Goal: Find specific page/section: Find specific page/section

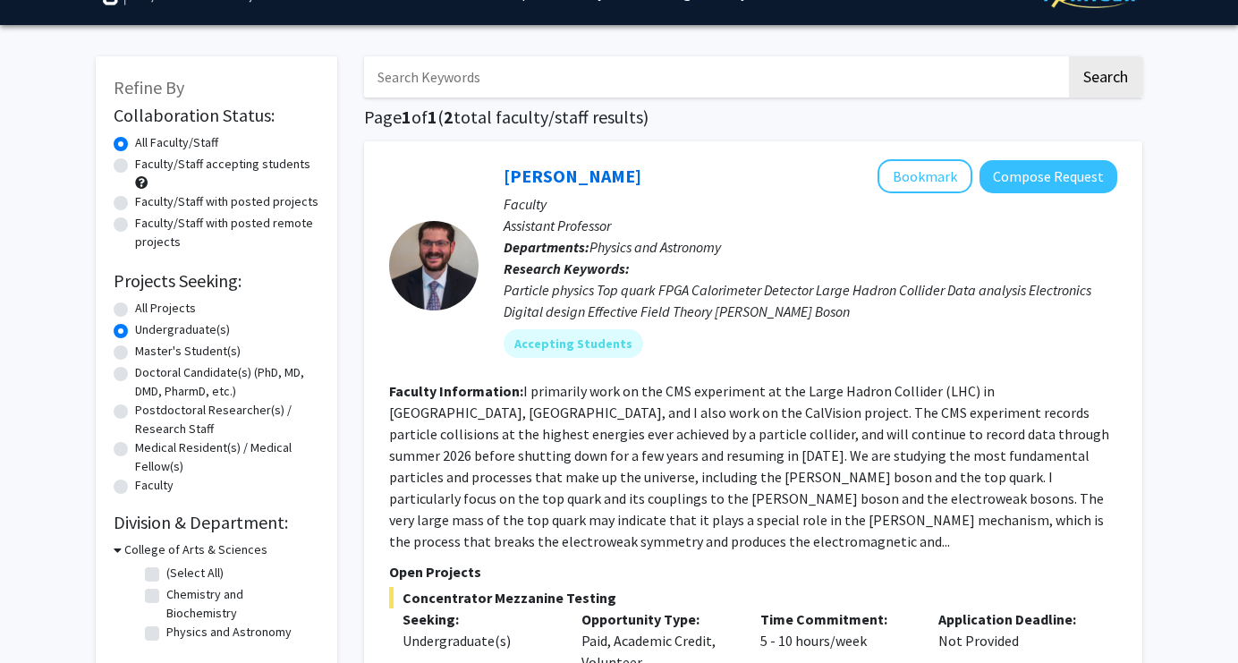
scroll to position [40, 0]
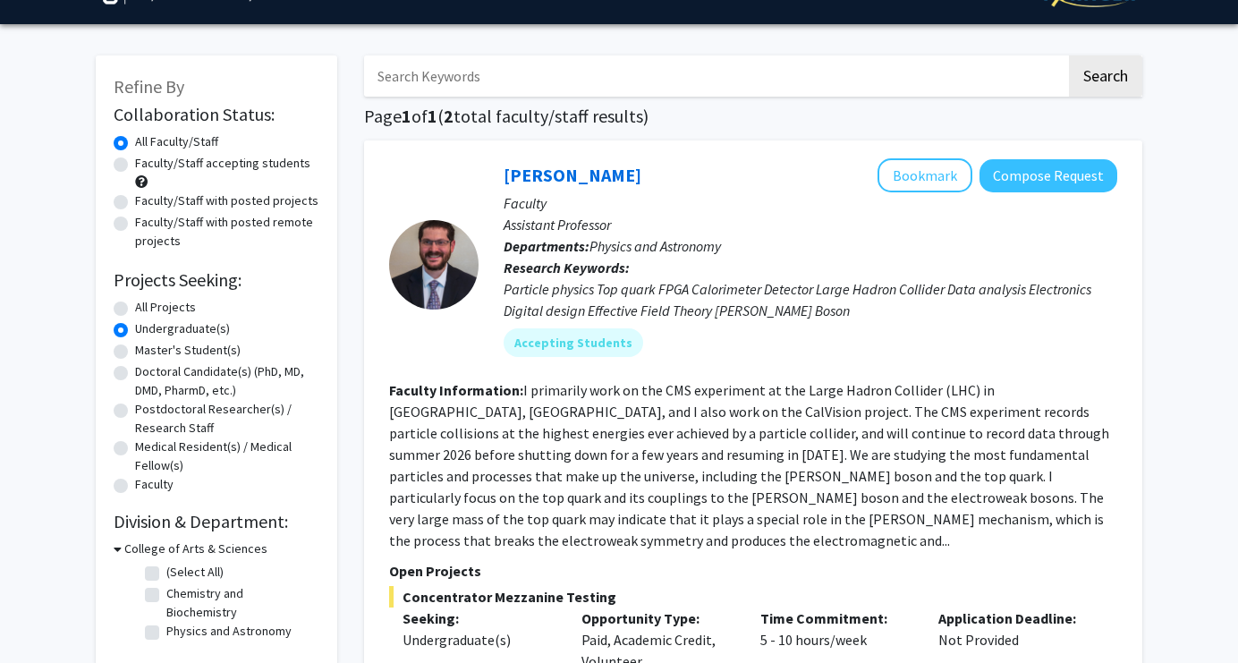
click at [131, 302] on div "All Projects" at bounding box center [217, 308] width 206 height 21
click at [135, 300] on label "All Projects" at bounding box center [165, 307] width 61 height 19
click at [135, 300] on input "All Projects" at bounding box center [141, 304] width 12 height 12
radio input "true"
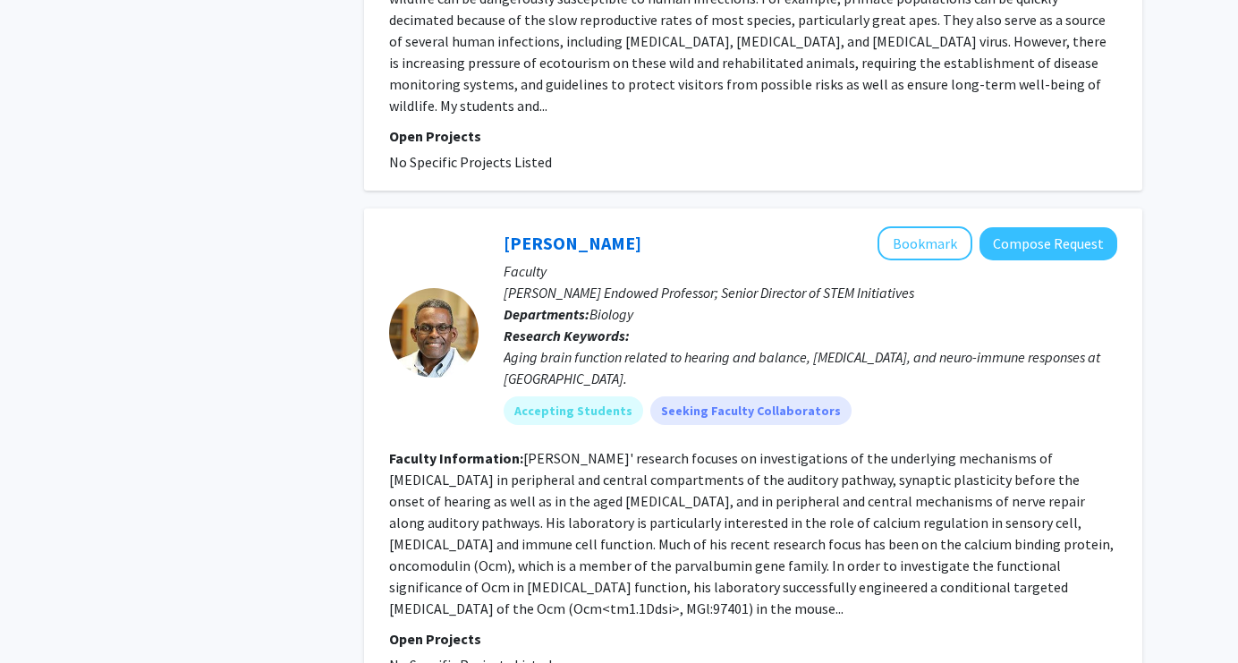
scroll to position [4733, 0]
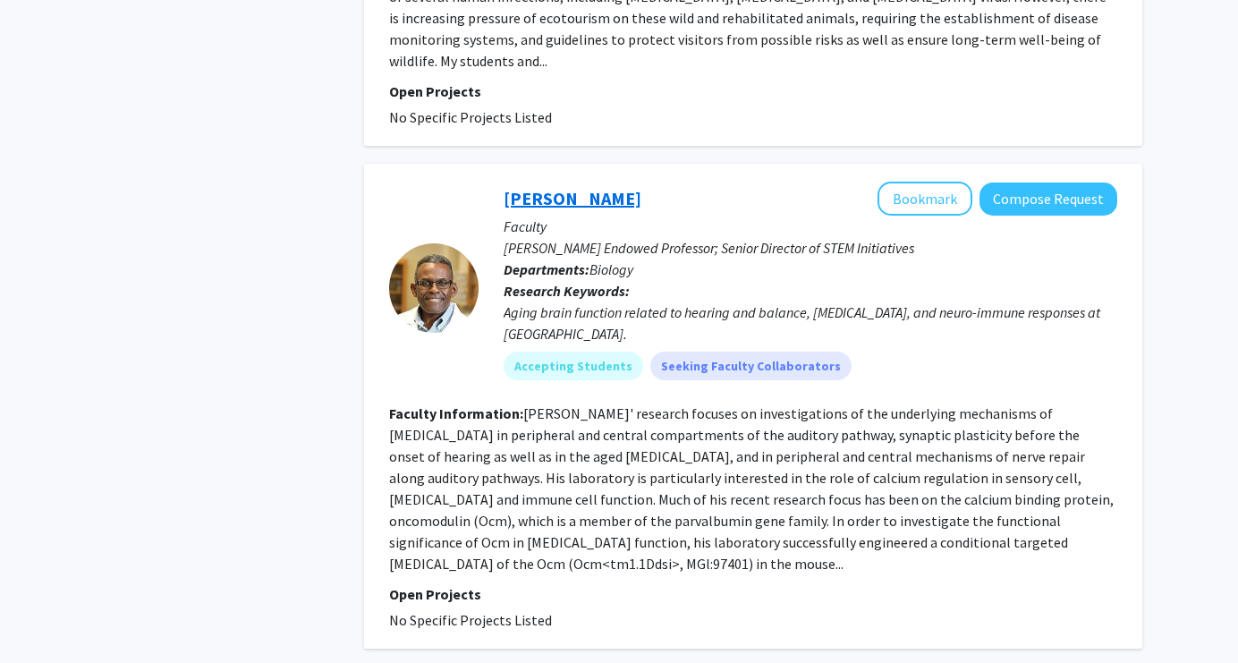
click at [608, 187] on link "[PERSON_NAME]" at bounding box center [573, 198] width 138 height 22
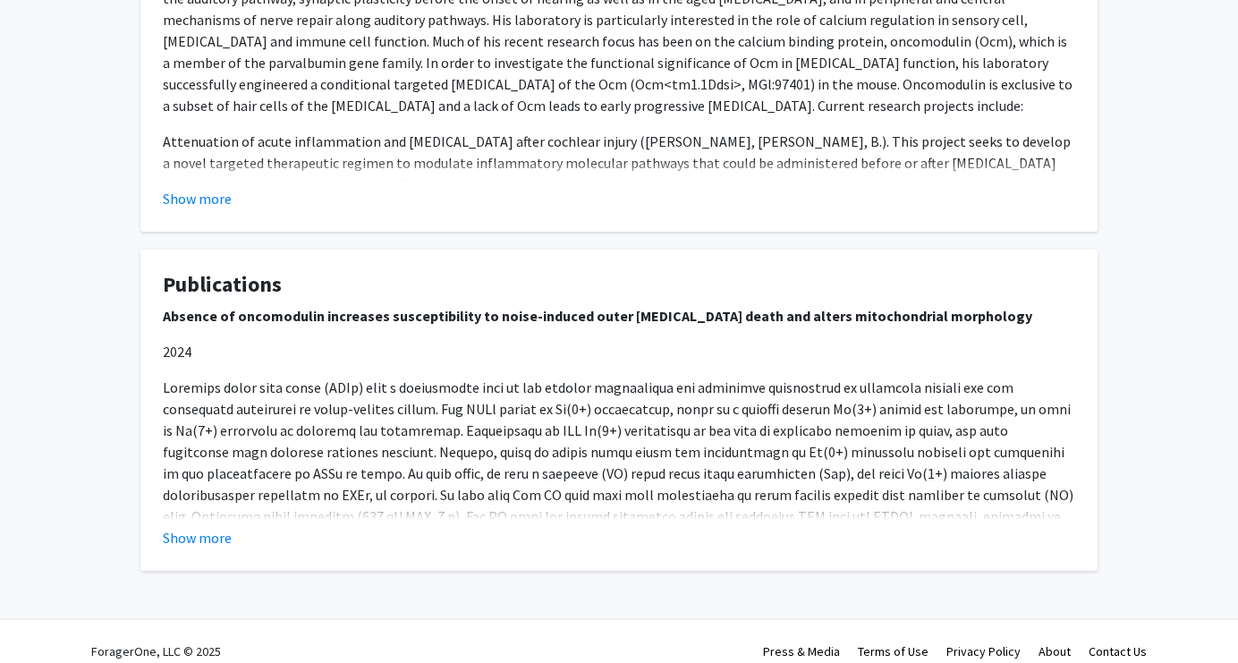
scroll to position [889, 0]
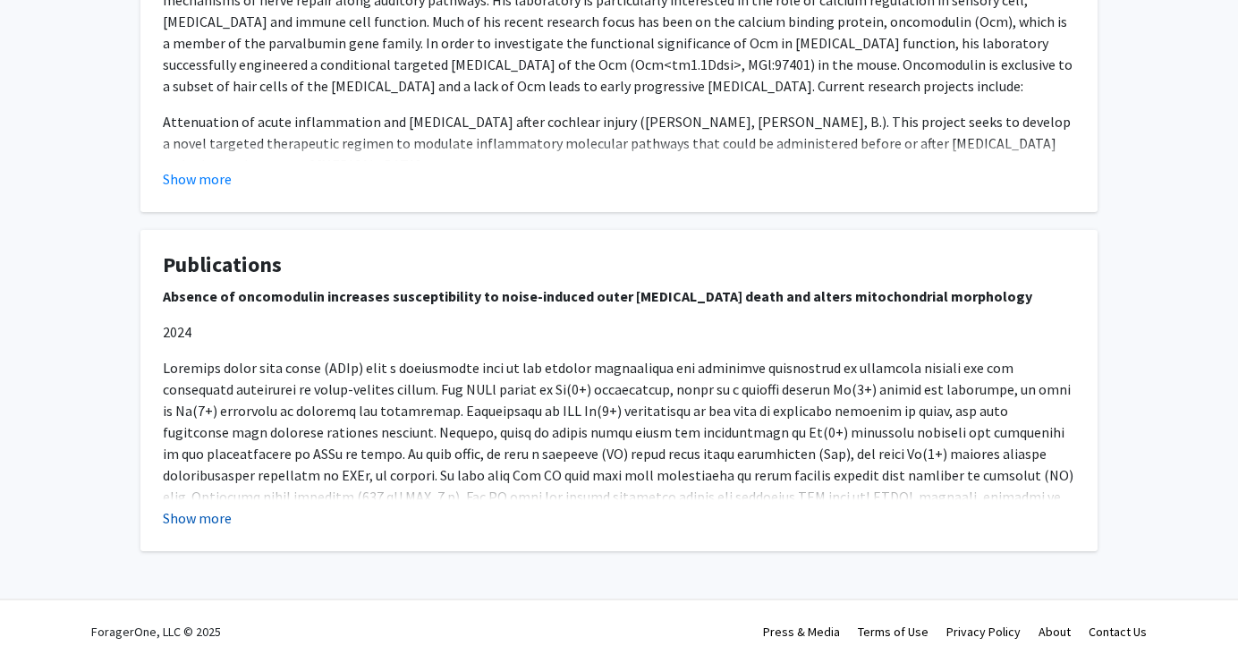
click at [216, 521] on button "Show more" at bounding box center [197, 517] width 69 height 21
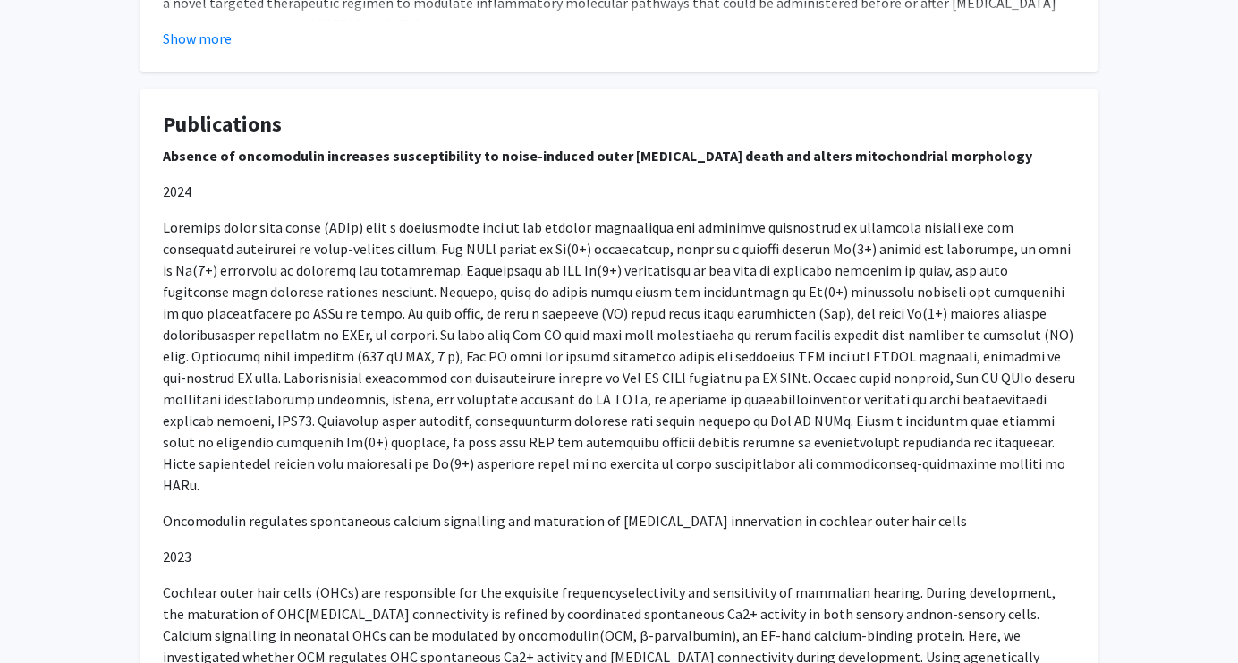
scroll to position [0, 0]
